Goal: Check status: Check status

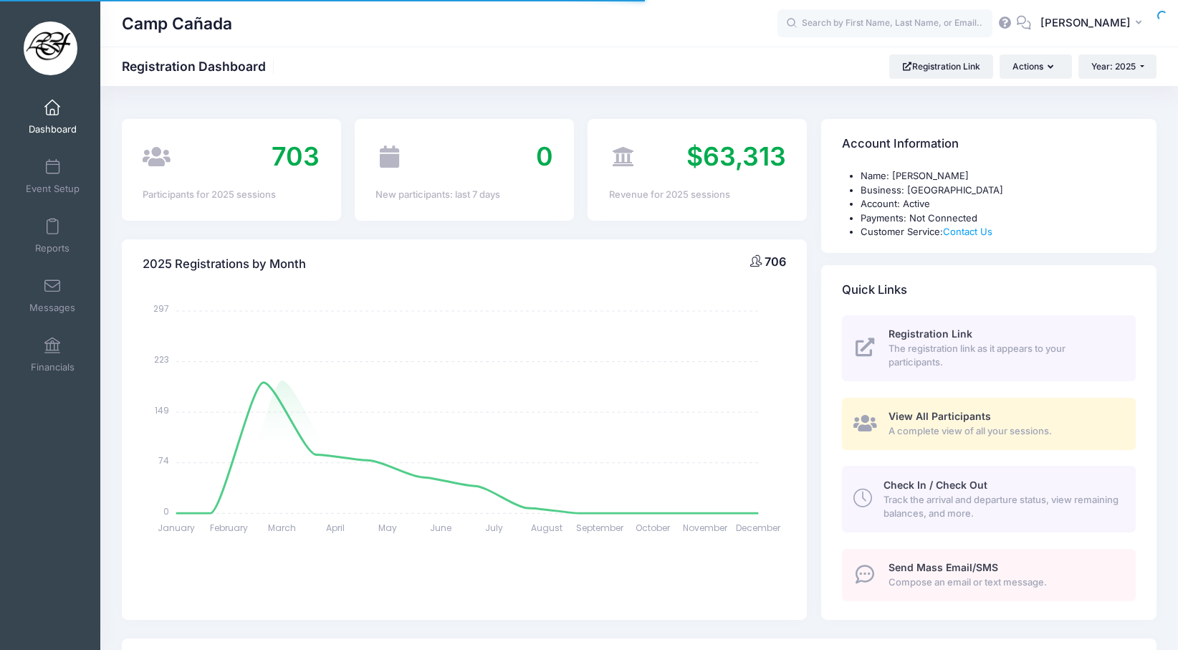
select select
click at [845, 26] on input "text" at bounding box center [884, 23] width 215 height 29
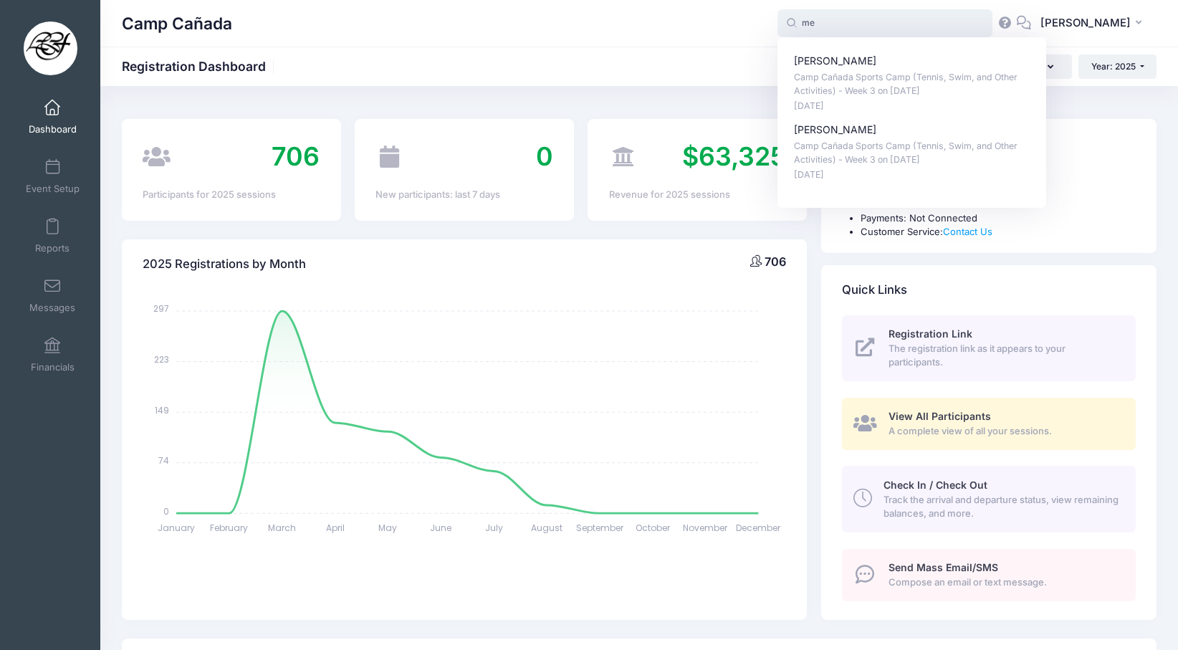
type input "m"
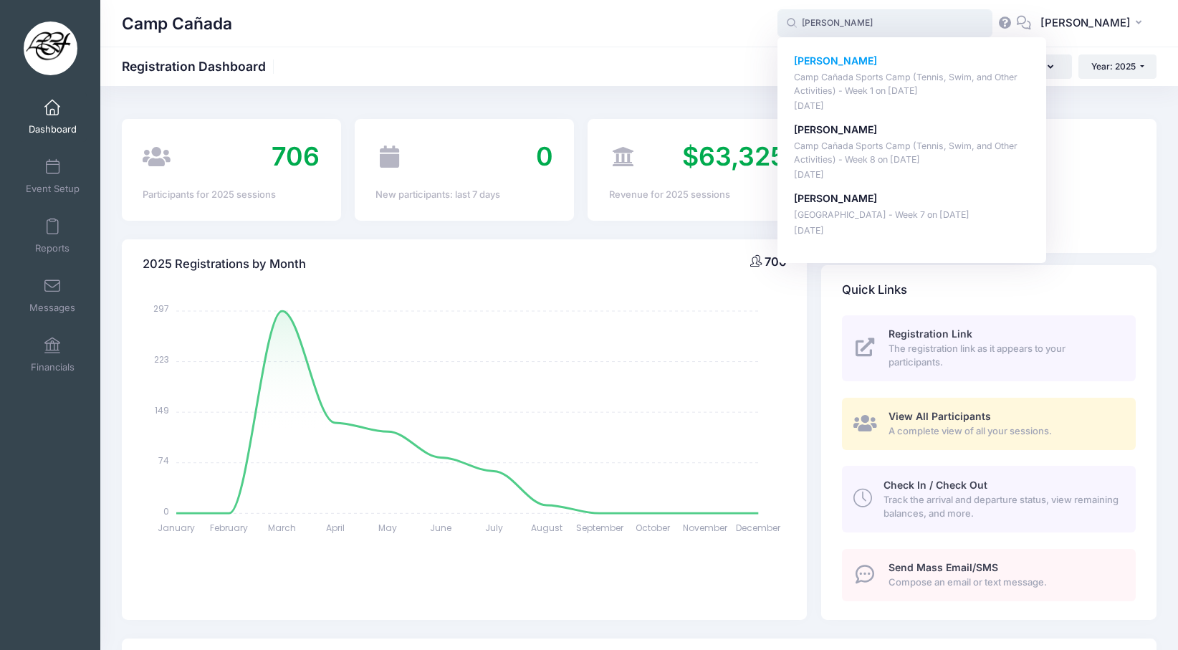
click at [842, 84] on p "Camp Cañada Sports Camp (Tennis, Swim, and Other Activities) - Week 1 on Jun-09…" at bounding box center [912, 84] width 236 height 27
type input "Tristan Lee (Camp Cañada Sports Camp (Tennis, Swim, and Other Activities) - Wee…"
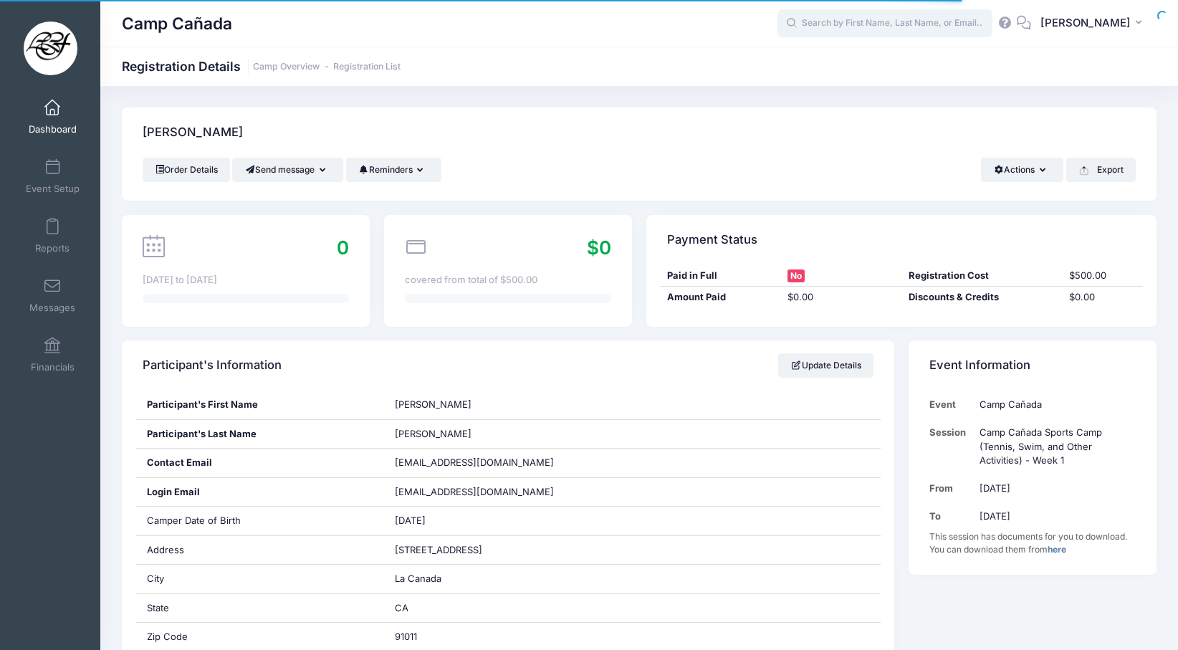
click at [850, 20] on input "text" at bounding box center [884, 23] width 215 height 29
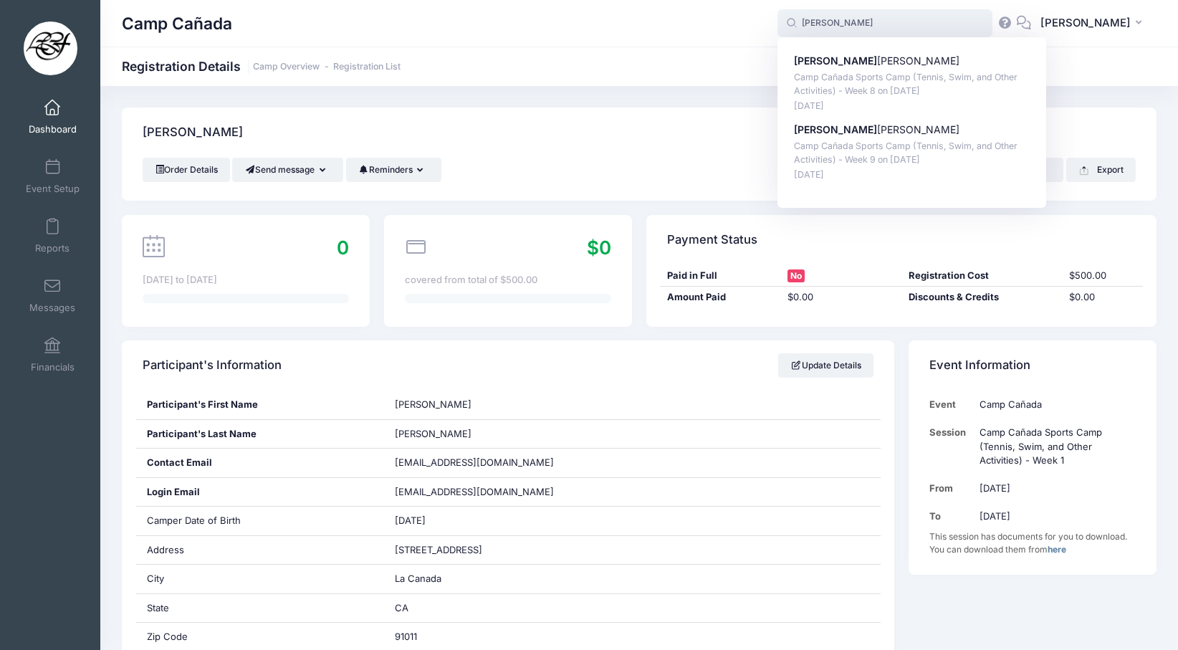
type input "Desmond Valdez (Camp Cañada Sports Camp (Tennis, Swim, and Other Activities) - …"
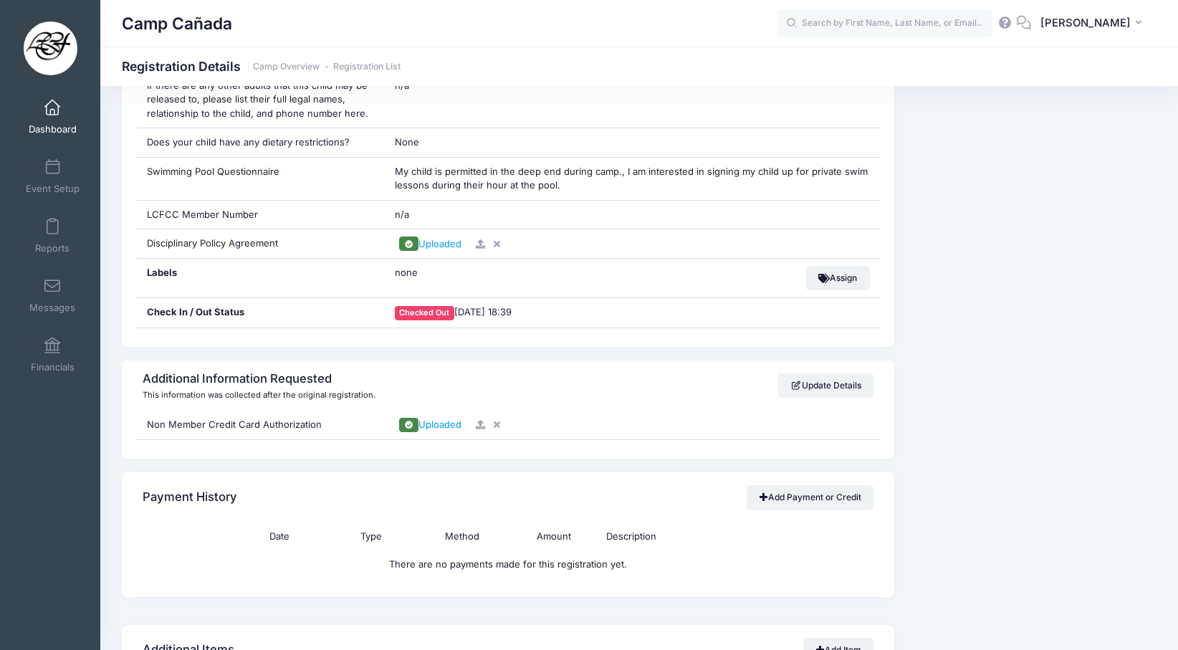
scroll to position [1230, 0]
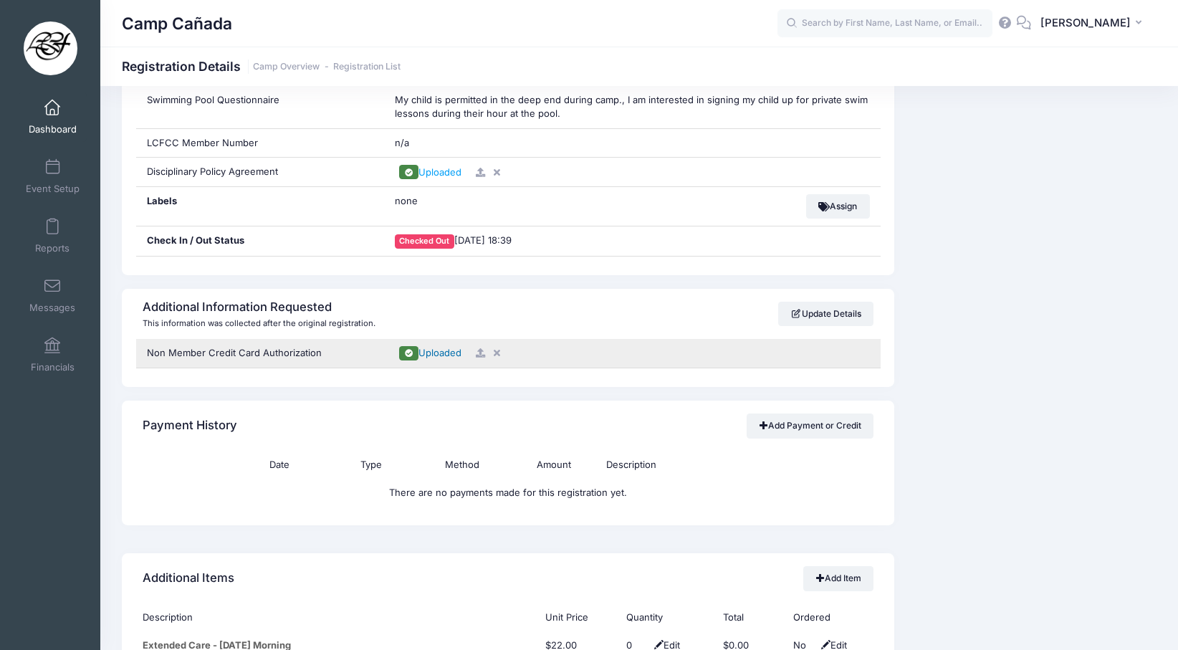
click at [441, 347] on span "Uploaded" at bounding box center [439, 352] width 43 height 11
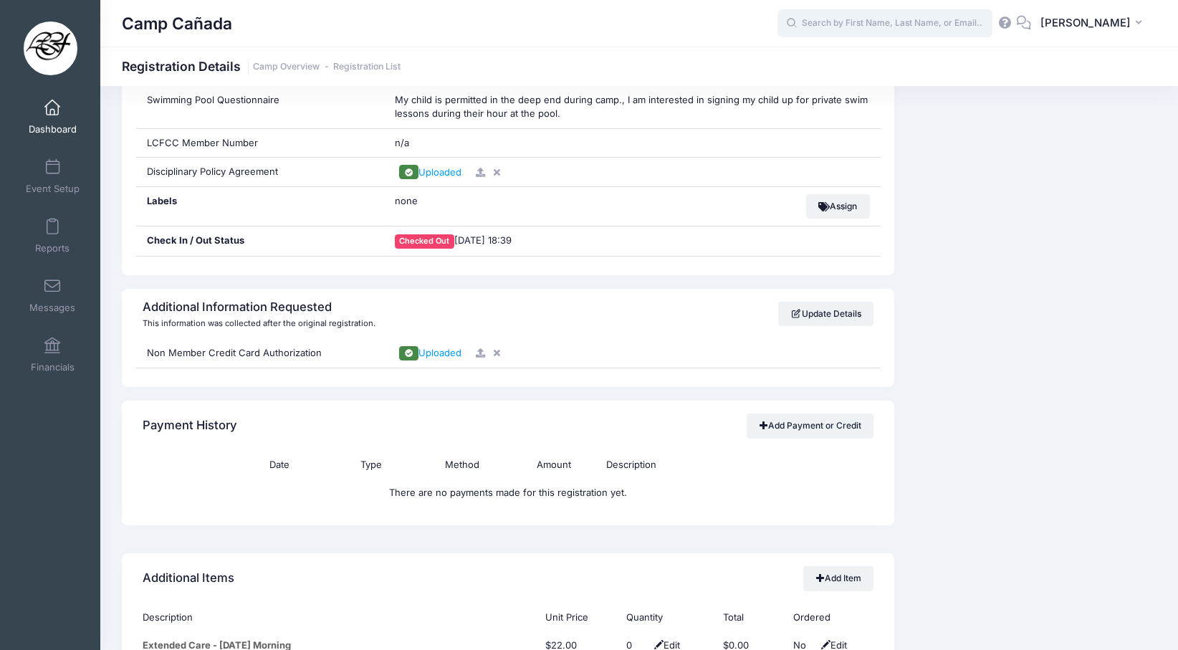
click at [846, 25] on input "text" at bounding box center [884, 23] width 215 height 29
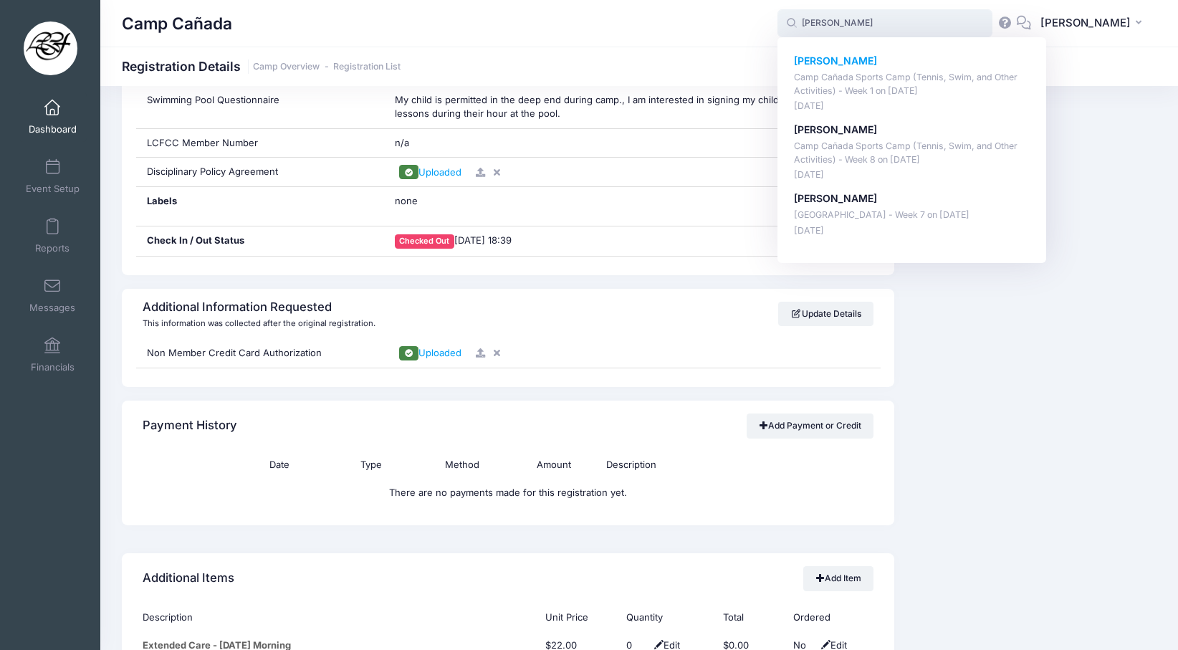
click at [845, 76] on p "Camp Cañada Sports Camp (Tennis, Swim, and Other Activities) - Week 1 on Jun-09…" at bounding box center [912, 84] width 236 height 27
type input "Tristan Lee (Camp Cañada Sports Camp (Tennis, Swim, and Other Activities) - Wee…"
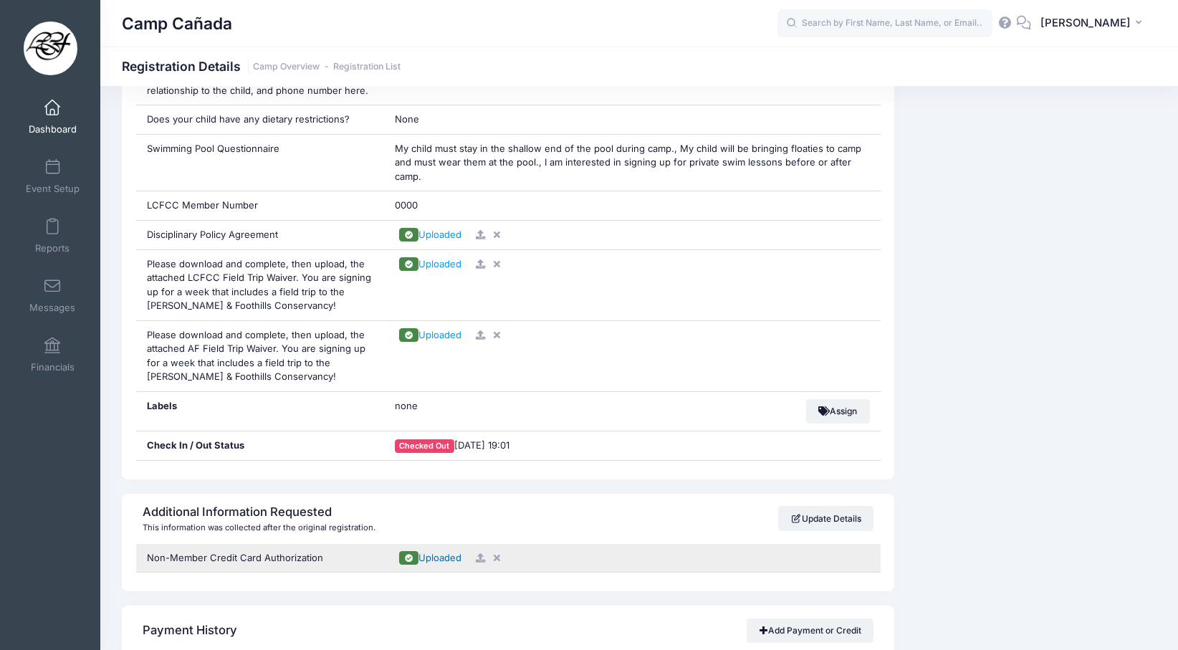
click at [443, 552] on span "Uploaded" at bounding box center [439, 557] width 43 height 11
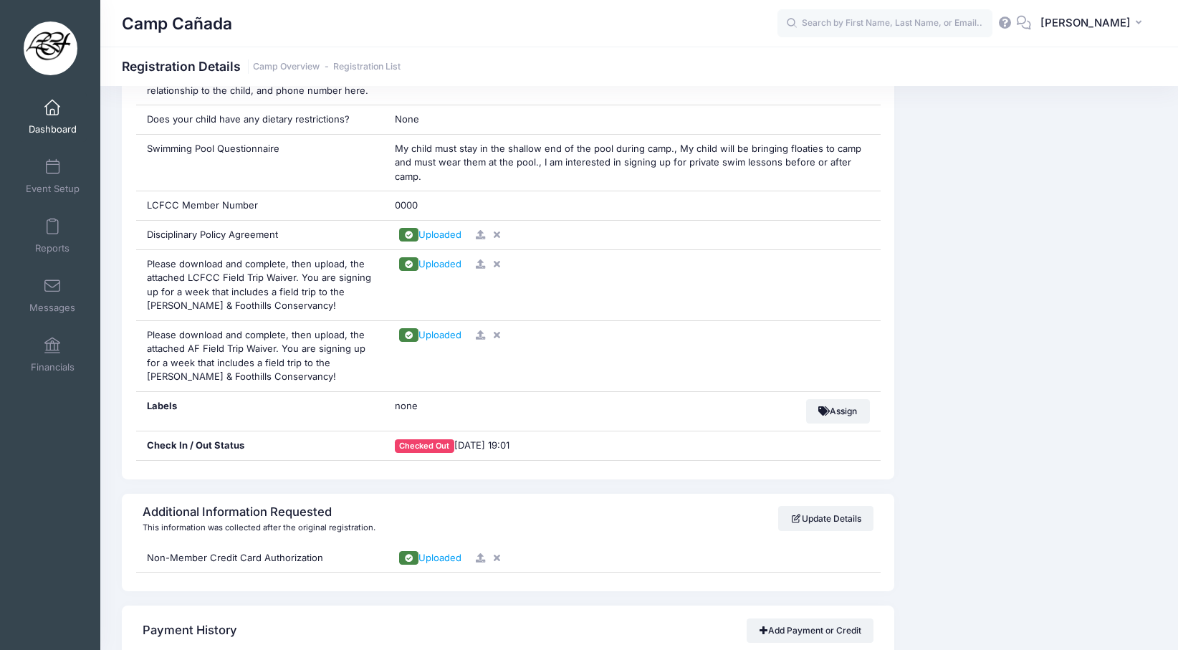
click at [544, 84] on div "Camp Cañada Registration Details Camp Overview Registration List" at bounding box center [638, 66] width 1077 height 39
